Goal: Book appointment/travel/reservation

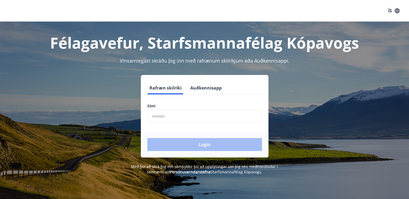
click at [186, 117] on input "phone" at bounding box center [204, 116] width 115 height 13
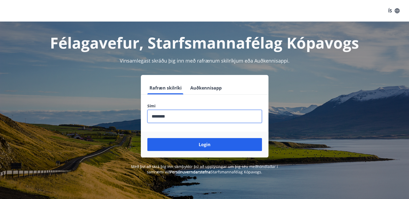
type input "********"
click at [147, 138] on button "Login" at bounding box center [204, 144] width 115 height 13
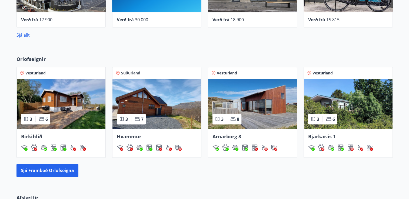
scroll to position [301, 0]
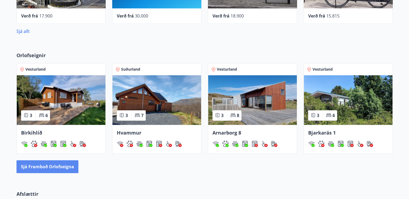
click at [41, 165] on button "Sjá framboð orlofseigna" at bounding box center [47, 167] width 62 height 13
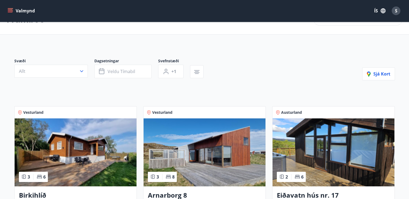
scroll to position [17, 0]
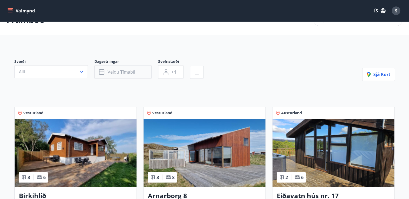
click at [136, 72] on button "Veldu tímabil" at bounding box center [122, 72] width 57 height 14
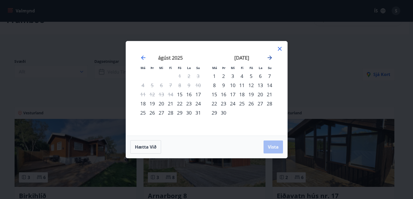
click at [268, 57] on icon "Move forward to switch to the next month." at bounding box center [269, 58] width 6 height 6
click at [251, 104] on div "24" at bounding box center [250, 103] width 9 height 9
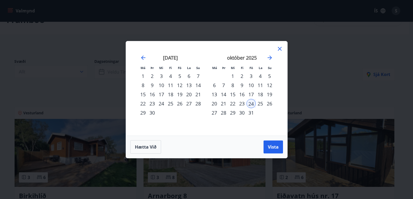
click at [242, 104] on div "23" at bounding box center [241, 103] width 9 height 9
click at [269, 105] on div "26" at bounding box center [269, 103] width 9 height 9
click at [273, 152] on button "Vista" at bounding box center [272, 147] width 19 height 13
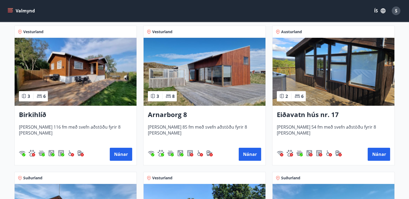
scroll to position [80, 0]
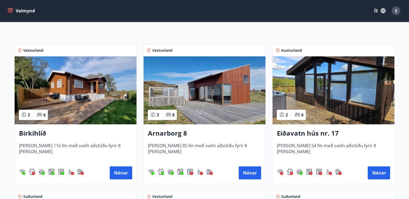
drag, startPoint x: 122, startPoint y: 173, endPoint x: 104, endPoint y: 158, distance: 23.5
click at [104, 158] on span "Húsið er 116 fm með svefn aðstöðu fyrir 8 manns" at bounding box center [75, 152] width 113 height 18
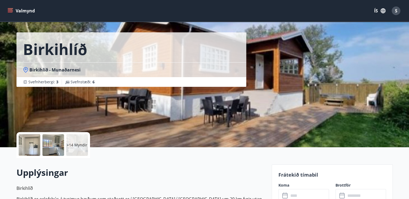
scroll to position [8, 0]
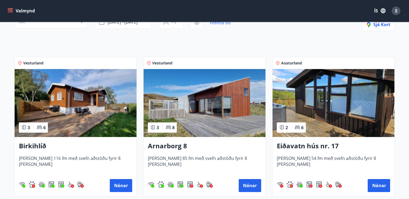
scroll to position [84, 0]
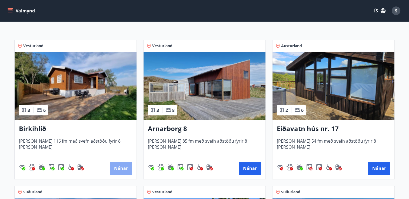
click at [123, 165] on button "Nánar" at bounding box center [121, 168] width 22 height 13
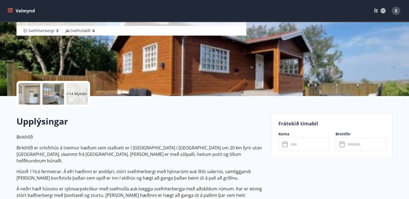
scroll to position [70, 0]
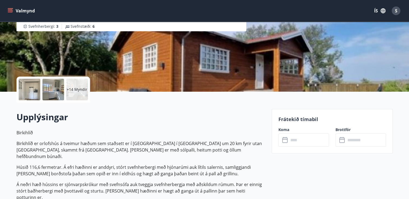
click at [306, 141] on input "text" at bounding box center [309, 140] width 40 height 13
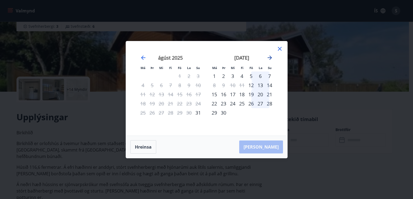
click at [269, 59] on icon "Move forward to switch to the next month." at bounding box center [269, 58] width 6 height 6
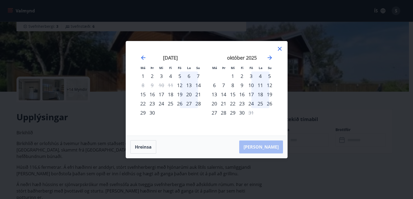
click at [243, 104] on div "23" at bounding box center [241, 103] width 9 height 9
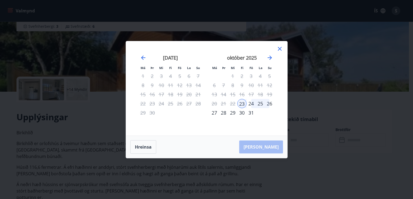
click at [270, 104] on div "26" at bounding box center [269, 103] width 9 height 9
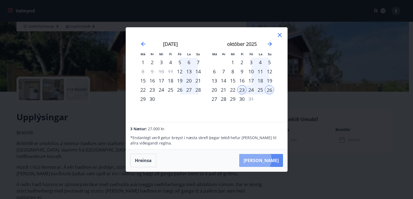
click at [271, 159] on button "Taka Frá" at bounding box center [261, 160] width 44 height 13
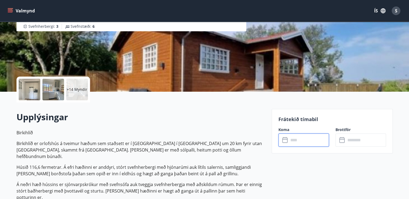
type input "******"
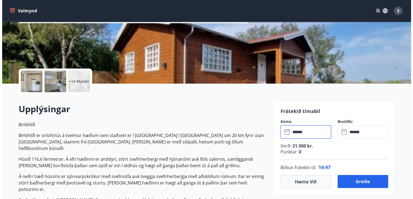
scroll to position [74, 0]
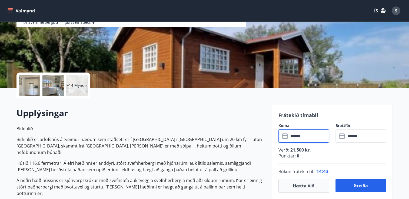
click at [74, 79] on div "+14 Myndir" at bounding box center [77, 86] width 22 height 22
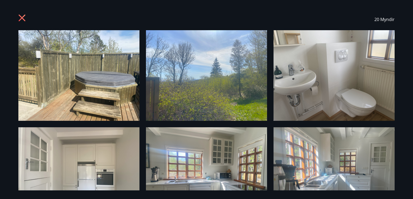
click at [407, 50] on div "20 Myndir" at bounding box center [206, 99] width 413 height 199
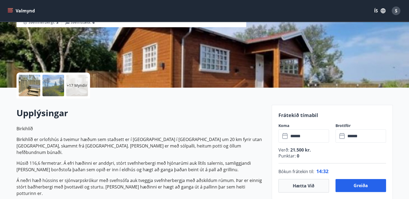
click at [82, 91] on div "+17 Myndir" at bounding box center [77, 86] width 22 height 22
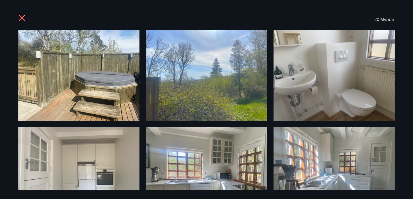
click at [388, 22] on span "20 Myndir" at bounding box center [384, 19] width 20 height 6
click at [398, 65] on div "20 Myndir" at bounding box center [206, 100] width 389 height 182
click at [367, 80] on img at bounding box center [333, 75] width 121 height 91
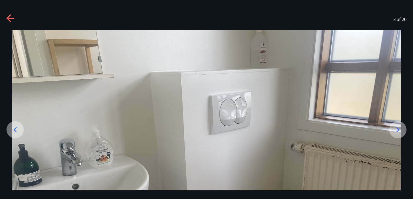
click at [400, 130] on icon at bounding box center [397, 130] width 9 height 9
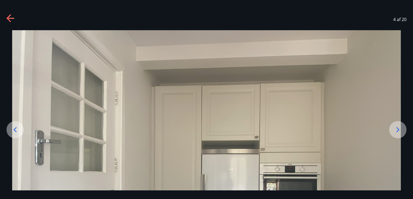
click at [400, 130] on icon at bounding box center [397, 130] width 9 height 9
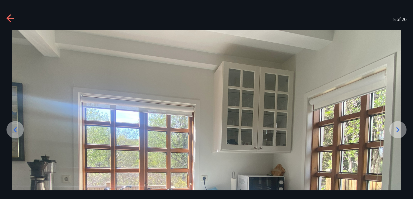
click at [396, 130] on icon at bounding box center [397, 130] width 9 height 9
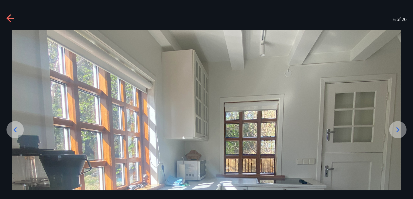
click at [396, 130] on icon at bounding box center [397, 130] width 9 height 9
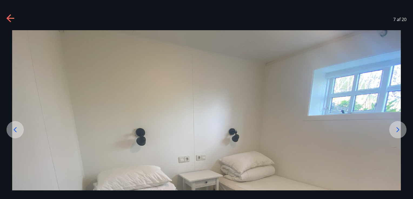
click at [396, 130] on icon at bounding box center [397, 130] width 9 height 9
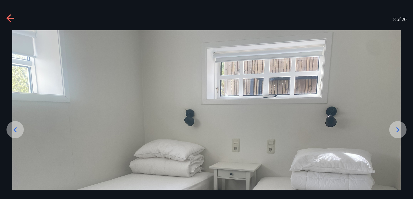
click at [396, 130] on icon at bounding box center [397, 130] width 9 height 9
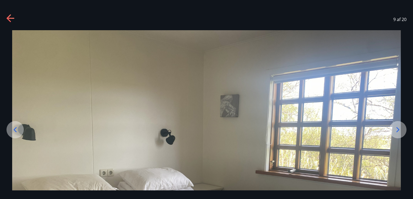
click at [396, 130] on icon at bounding box center [397, 130] width 9 height 9
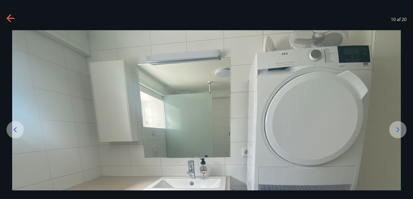
click at [396, 130] on icon at bounding box center [397, 130] width 9 height 9
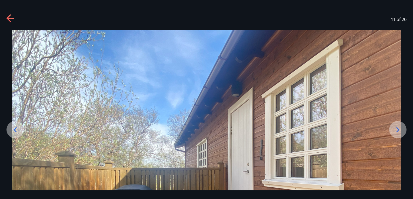
click at [396, 130] on icon at bounding box center [397, 130] width 9 height 9
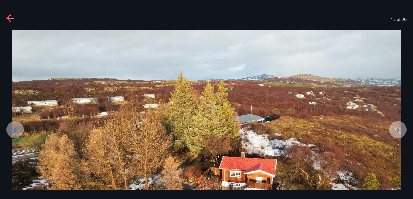
click at [396, 130] on icon at bounding box center [397, 130] width 9 height 9
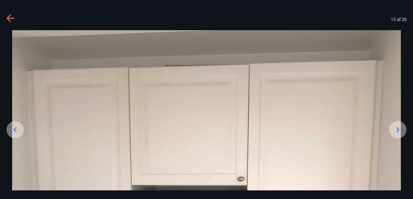
click at [396, 130] on icon at bounding box center [397, 130] width 9 height 9
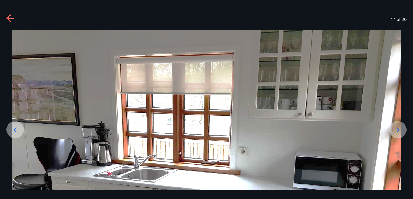
click at [396, 130] on icon at bounding box center [397, 130] width 9 height 9
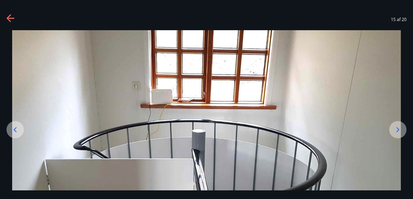
click at [396, 130] on icon at bounding box center [397, 130] width 9 height 9
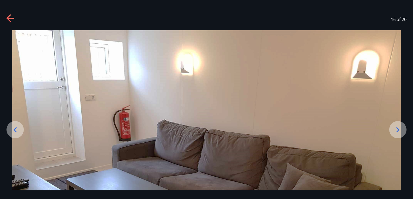
click at [396, 130] on icon at bounding box center [397, 130] width 9 height 9
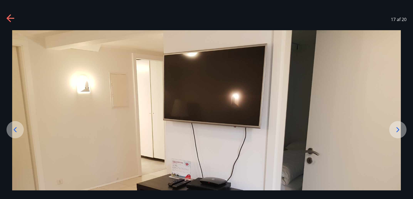
click at [9, 21] on icon at bounding box center [8, 18] width 4 height 8
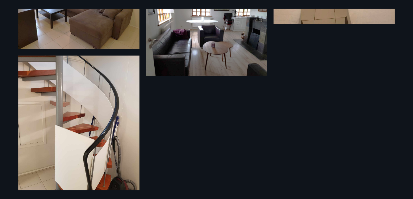
scroll to position [657, 0]
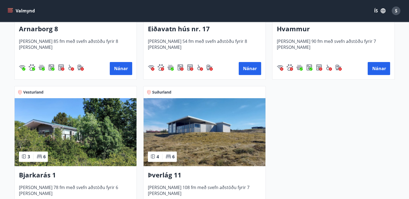
scroll to position [208, 0]
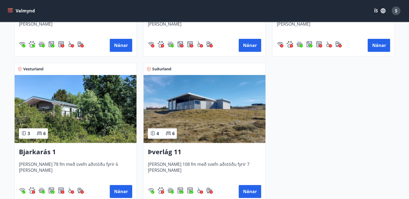
click at [185, 111] on img at bounding box center [204, 109] width 122 height 68
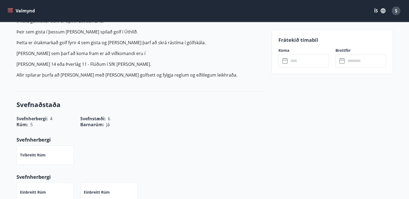
scroll to position [292, 0]
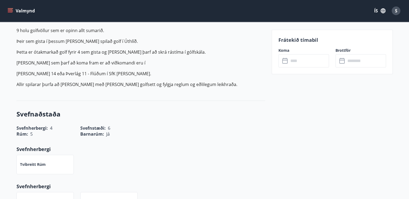
click at [302, 64] on input "text" at bounding box center [309, 60] width 40 height 13
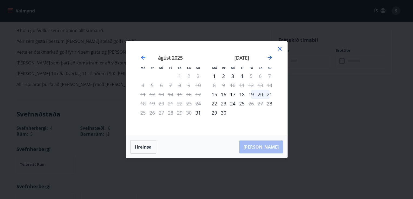
click at [269, 59] on icon "Move forward to switch to the next month." at bounding box center [269, 58] width 6 height 6
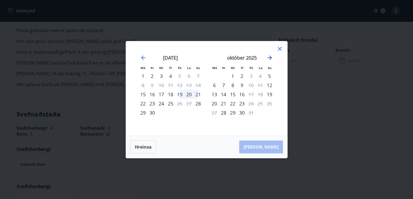
click at [269, 59] on icon "Move forward to switch to the next month." at bounding box center [269, 58] width 6 height 6
click at [280, 48] on icon at bounding box center [280, 49] width 4 height 4
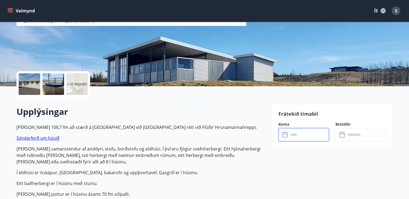
scroll to position [61, 0]
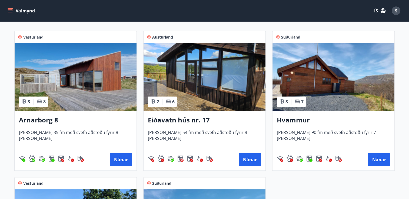
scroll to position [81, 0]
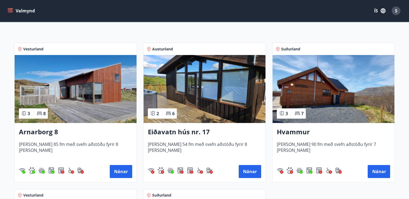
click at [351, 87] on img at bounding box center [333, 89] width 122 height 68
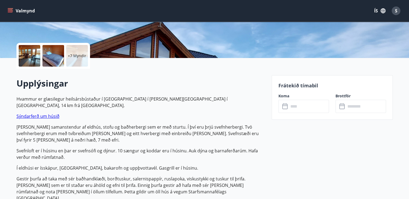
scroll to position [127, 0]
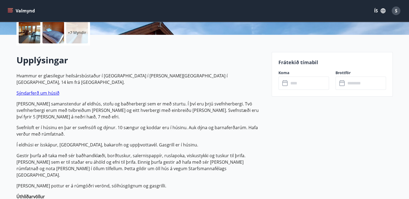
click at [294, 89] on input "text" at bounding box center [309, 83] width 40 height 13
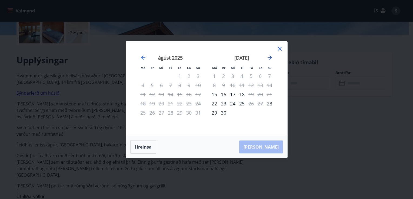
click at [269, 60] on icon "Move forward to switch to the next month." at bounding box center [269, 58] width 6 height 6
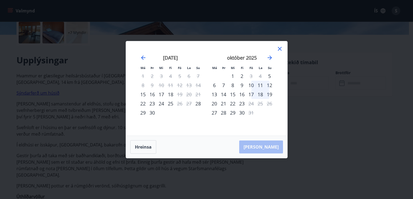
click at [352, 115] on div "Má Þr Mi Fi Fö La Su Má Þr Mi Fi Fö La Su ágúst 2025 1 2 3 4 5 6 7 8 9 10 11 12…" at bounding box center [206, 99] width 413 height 199
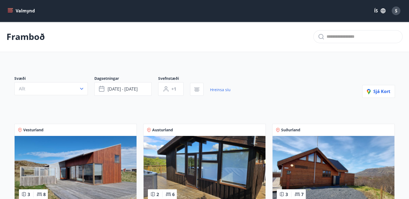
click at [234, 168] on img at bounding box center [204, 170] width 122 height 68
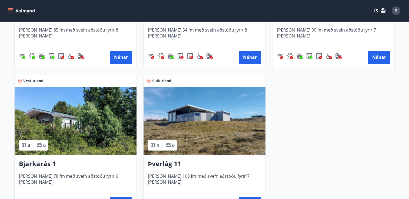
scroll to position [196, 0]
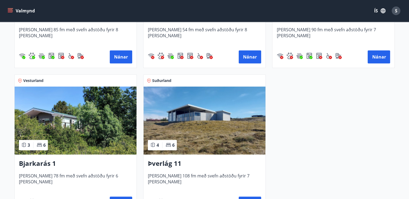
click at [70, 116] on img at bounding box center [76, 121] width 122 height 68
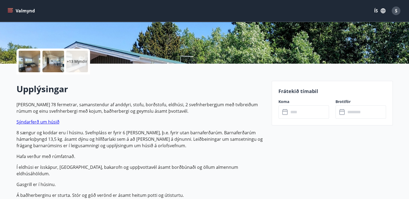
scroll to position [109, 0]
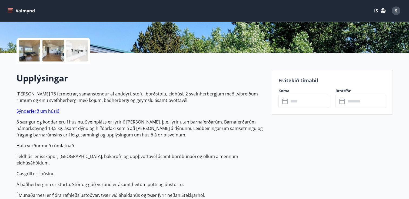
click at [309, 104] on input "text" at bounding box center [309, 101] width 40 height 13
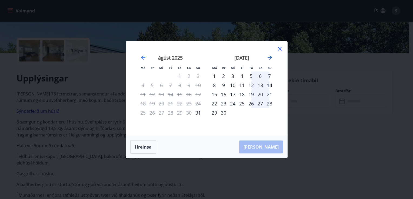
click at [270, 58] on icon "Move forward to switch to the next month." at bounding box center [270, 58] width 4 height 4
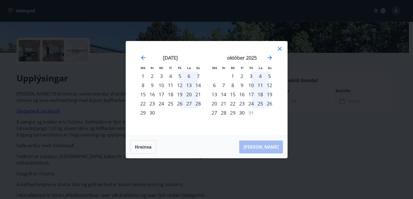
click at [320, 136] on div "Má Þr Mi Fi Fö La Su Má Þr Mi Fi Fö La Su ágúst 2025 1 2 3 4 5 6 7 8 9 10 11 12…" at bounding box center [206, 99] width 413 height 199
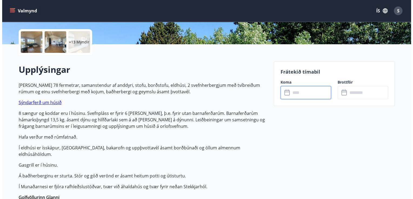
scroll to position [121, 0]
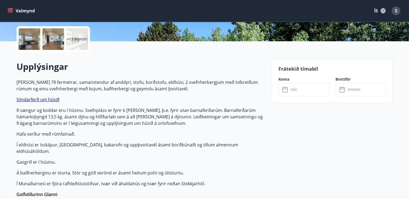
click at [73, 44] on div "+13 Myndir" at bounding box center [77, 39] width 22 height 22
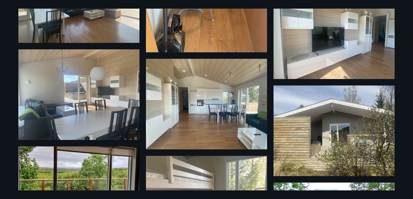
scroll to position [136, 0]
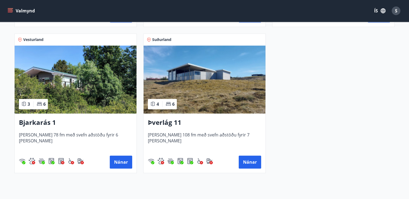
scroll to position [242, 0]
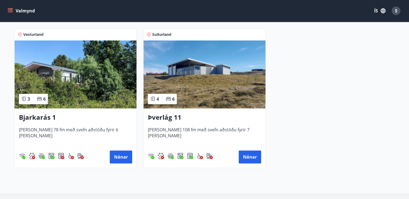
click at [84, 87] on img at bounding box center [76, 75] width 122 height 68
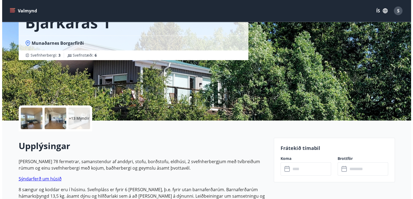
scroll to position [36, 0]
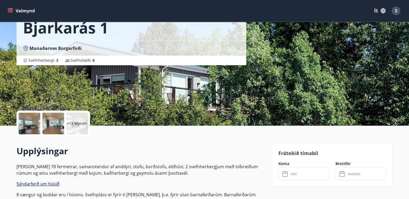
click at [77, 125] on p "+13 Myndir" at bounding box center [77, 123] width 21 height 5
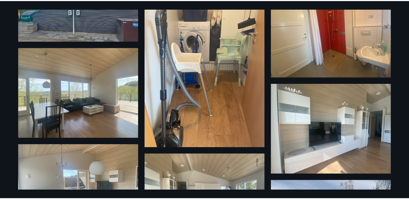
scroll to position [0, 0]
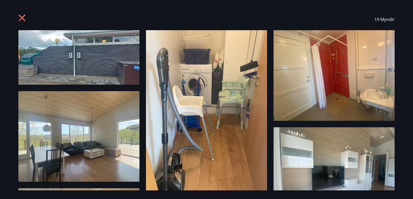
click at [20, 17] on icon at bounding box center [22, 18] width 9 height 9
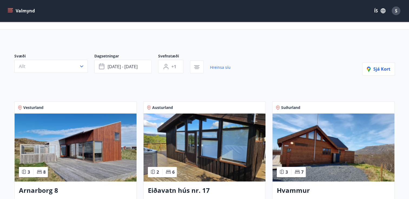
scroll to position [18, 0]
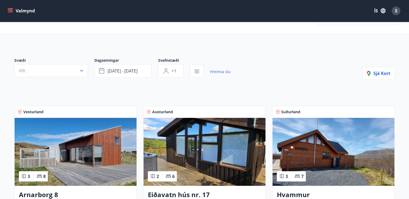
click at [88, 145] on img at bounding box center [76, 152] width 122 height 68
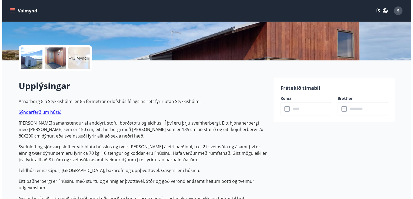
scroll to position [116, 0]
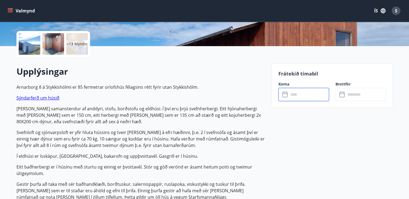
click at [306, 94] on input "text" at bounding box center [309, 94] width 40 height 13
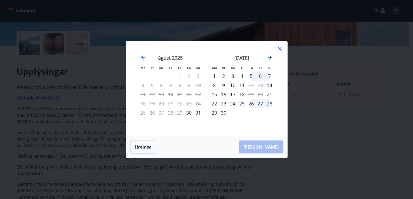
click at [270, 61] on icon "Move forward to switch to the next month." at bounding box center [269, 58] width 6 height 6
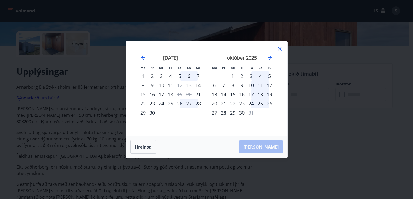
click at [305, 123] on div "Má Þr Mi Fi Fö La Su Má Þr Mi Fi Fö La Su ágúst 2025 1 2 3 4 5 6 7 8 9 10 11 12…" at bounding box center [206, 99] width 413 height 199
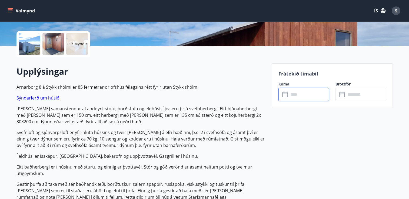
click at [76, 44] on p "+13 Myndir" at bounding box center [77, 43] width 21 height 5
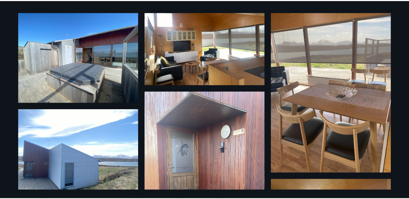
scroll to position [0, 0]
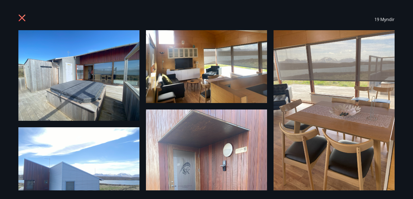
click at [23, 19] on icon at bounding box center [22, 18] width 7 height 7
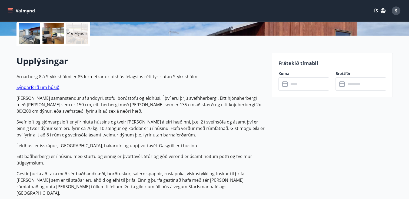
scroll to position [97, 0]
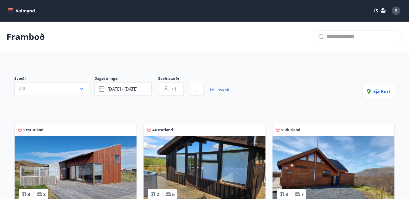
scroll to position [7, 0]
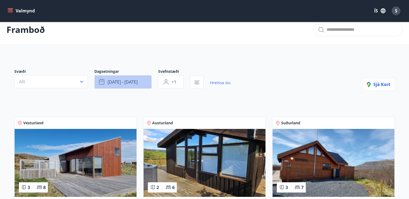
click at [119, 84] on span "okt 23 - okt 26" at bounding box center [123, 82] width 30 height 6
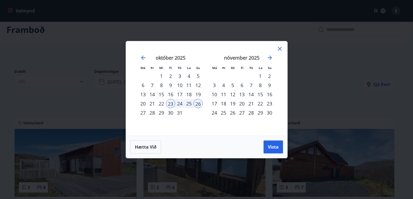
click at [179, 102] on div "24" at bounding box center [179, 103] width 9 height 9
click at [276, 146] on span "Vista" at bounding box center [273, 147] width 11 height 6
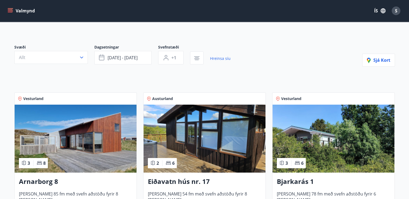
scroll to position [30, 0]
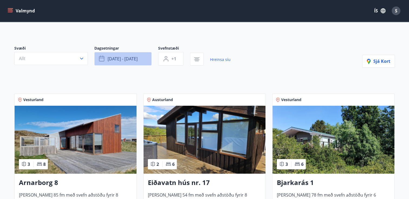
click at [141, 59] on button "okt 24 - okt 26" at bounding box center [122, 59] width 57 height 14
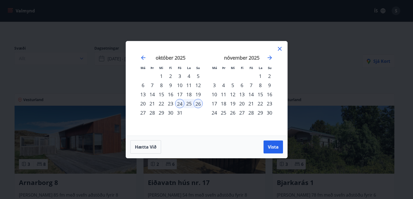
click at [142, 103] on div "20" at bounding box center [142, 103] width 9 height 9
click at [170, 103] on div "23" at bounding box center [170, 103] width 9 height 9
click at [274, 146] on span "Vista" at bounding box center [273, 147] width 11 height 6
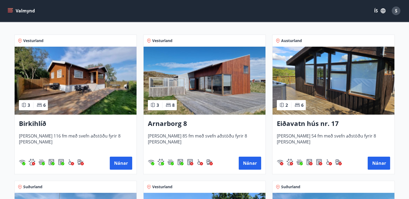
scroll to position [91, 0]
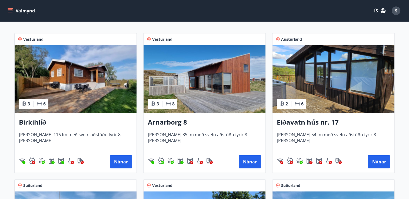
click at [87, 85] on img at bounding box center [76, 79] width 122 height 68
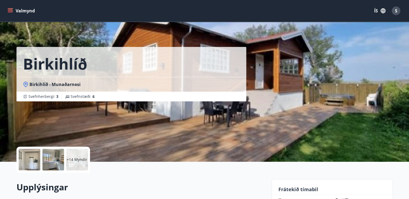
click at [81, 157] on p "+14 Myndir" at bounding box center [77, 159] width 21 height 5
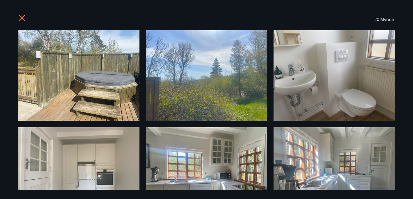
click at [23, 20] on icon at bounding box center [22, 18] width 9 height 9
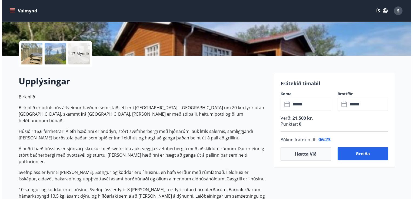
scroll to position [113, 0]
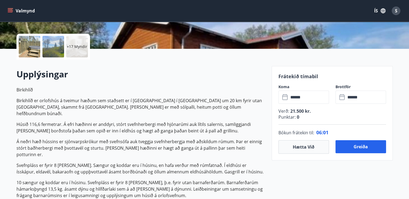
click at [78, 48] on p "+17 Myndir" at bounding box center [77, 46] width 21 height 5
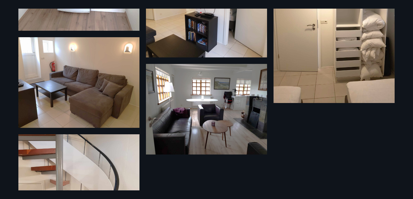
scroll to position [550, 0]
drag, startPoint x: 25, startPoint y: 0, endPoint x: 249, endPoint y: 112, distance: 251.0
click at [249, 112] on img at bounding box center [206, 109] width 121 height 91
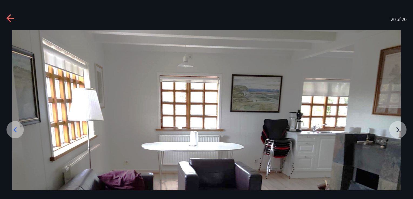
click at [12, 20] on icon at bounding box center [10, 18] width 9 height 9
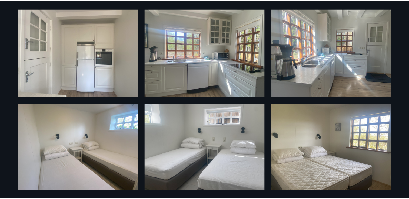
scroll to position [0, 0]
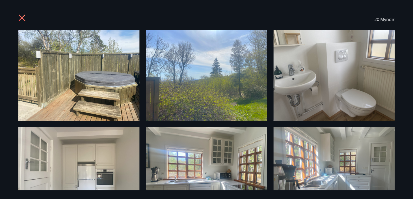
click at [20, 21] on icon at bounding box center [22, 18] width 9 height 9
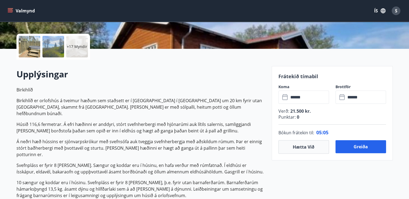
click at [14, 13] on button "Valmynd" at bounding box center [21, 11] width 31 height 10
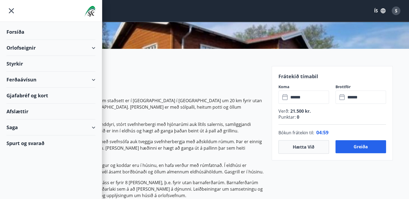
click at [123, 71] on h2 "Upplýsingar" at bounding box center [140, 74] width 249 height 12
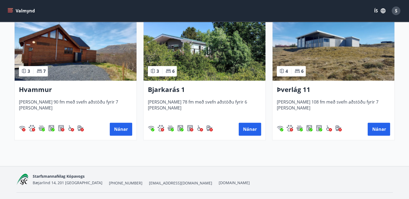
scroll to position [282, 0]
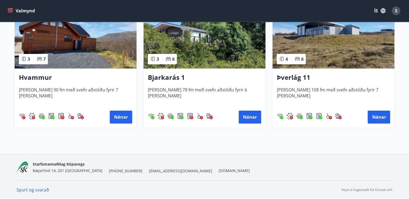
click at [43, 191] on link "Spurt og svarað" at bounding box center [32, 190] width 32 height 6
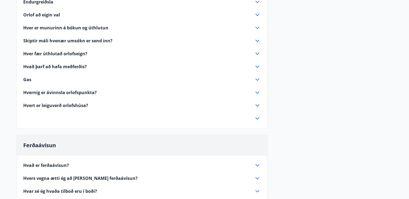
scroll to position [461, 0]
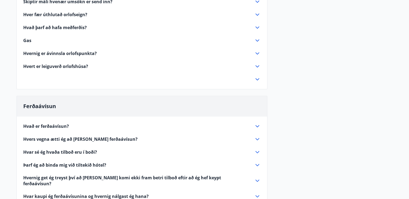
click at [256, 79] on icon at bounding box center [257, 79] width 4 height 2
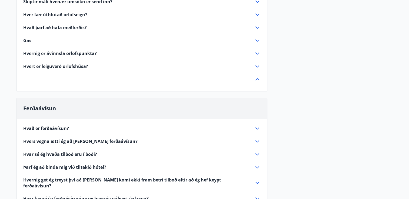
click at [257, 67] on icon at bounding box center [257, 66] width 6 height 6
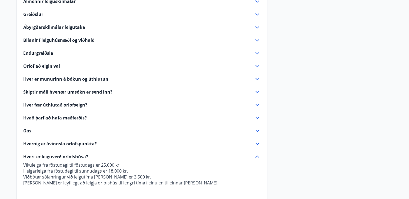
scroll to position [369, 0]
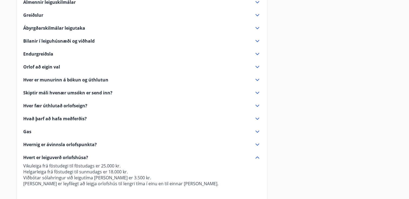
click at [256, 55] on icon at bounding box center [257, 54] width 6 height 6
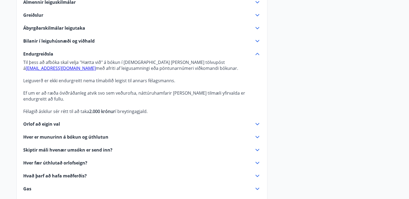
click at [256, 55] on icon at bounding box center [257, 54] width 6 height 6
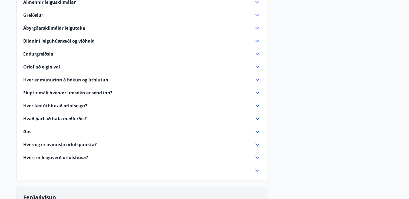
drag, startPoint x: 408, startPoint y: 102, endPoint x: 411, endPoint y: 23, distance: 79.0
click at [409, 23] on html "Valmynd ÍS S Spurt og Svarað Gjafabréf Icelandair Gjafabréf Icelandair, upplýsi…" at bounding box center [204, 36] width 409 height 810
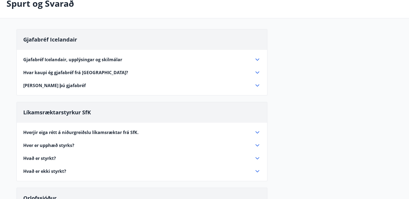
scroll to position [0, 0]
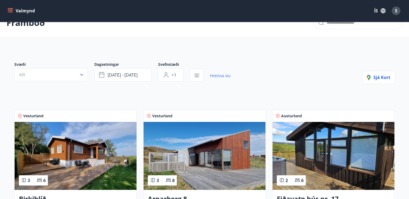
scroll to position [15, 0]
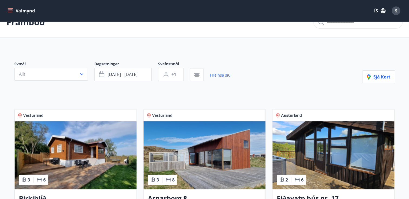
click at [103, 138] on img at bounding box center [76, 156] width 122 height 68
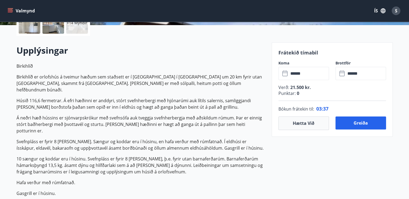
scroll to position [142, 0]
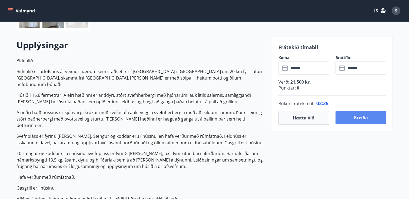
click at [370, 118] on button "Greiða" at bounding box center [360, 117] width 51 height 13
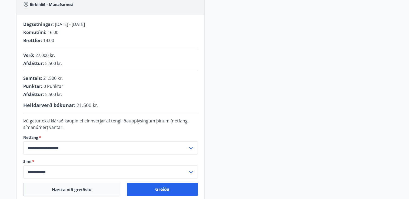
scroll to position [94, 0]
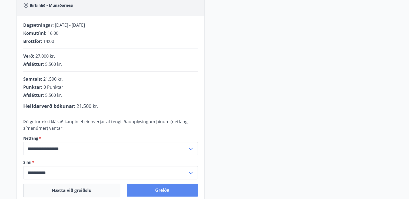
click at [168, 188] on button "Greiða" at bounding box center [162, 190] width 71 height 13
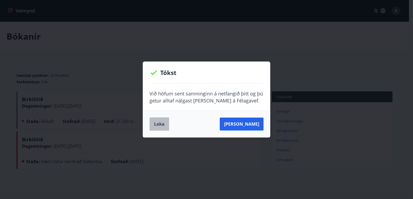
click at [159, 125] on button "Loka" at bounding box center [159, 125] width 20 height 14
